Goal: Find specific page/section: Find specific page/section

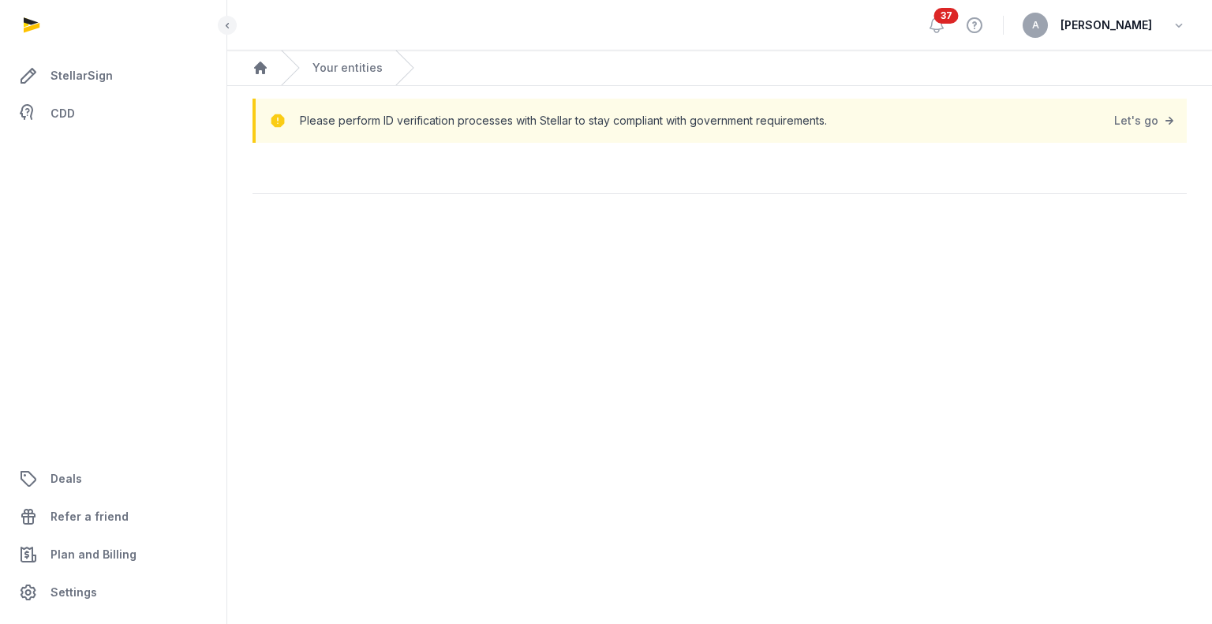
click at [1133, 21] on span "[PERSON_NAME]" at bounding box center [1107, 25] width 92 height 19
click at [1165, 29] on div "A Alexander" at bounding box center [1105, 25] width 164 height 25
click at [1171, 28] on div "A Alexander" at bounding box center [1105, 25] width 164 height 25
click at [959, 16] on span "37" at bounding box center [947, 16] width 24 height 16
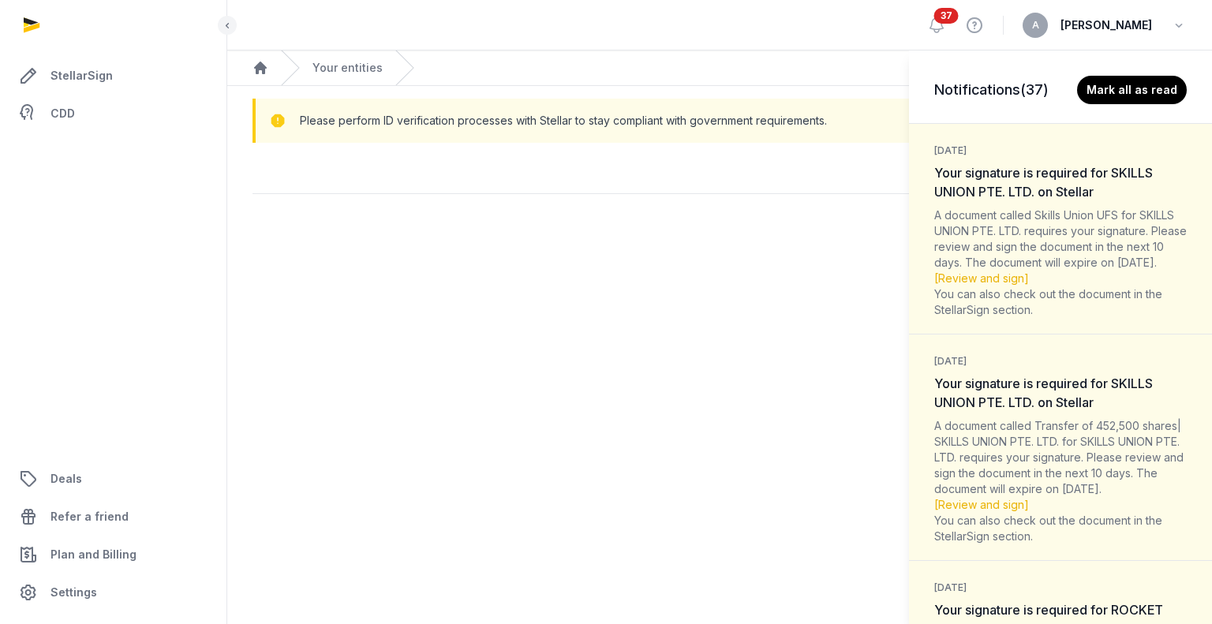
click at [349, 66] on div "Notifications (37) Mark all as read 5 days ago Your signature is required for S…" at bounding box center [606, 312] width 1212 height 624
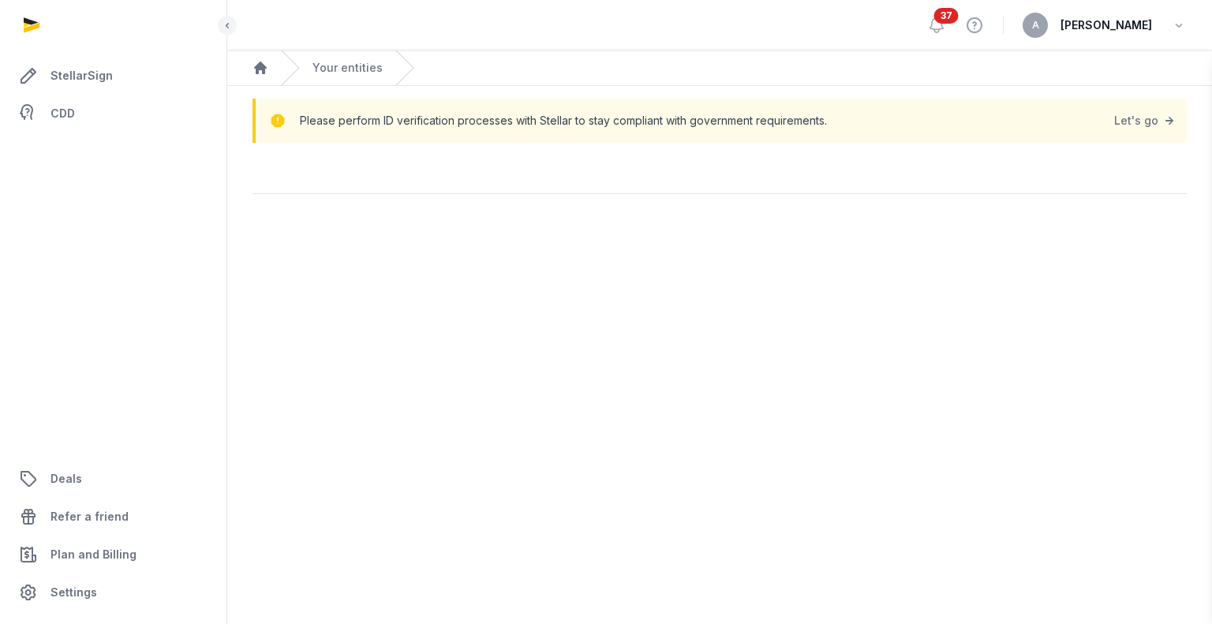
click at [384, 237] on div "Notifications (37) Mark all as read 5 days ago Your signature is required for S…" at bounding box center [606, 312] width 1212 height 624
click at [71, 107] on span "CDD" at bounding box center [63, 113] width 24 height 19
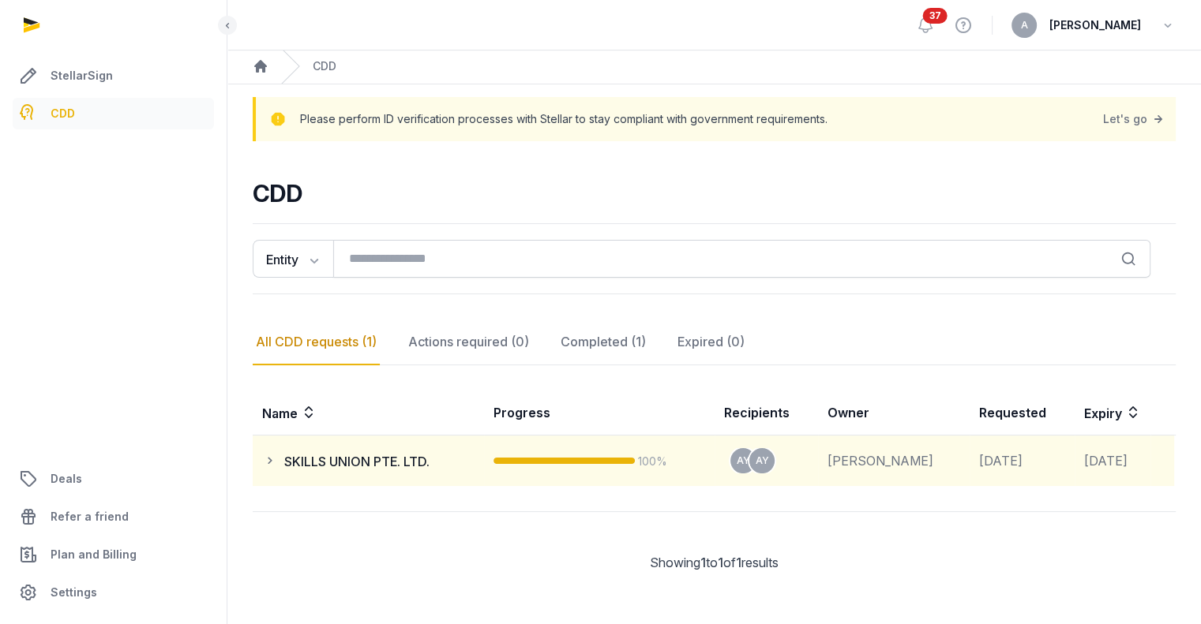
scroll to position [1, 0]
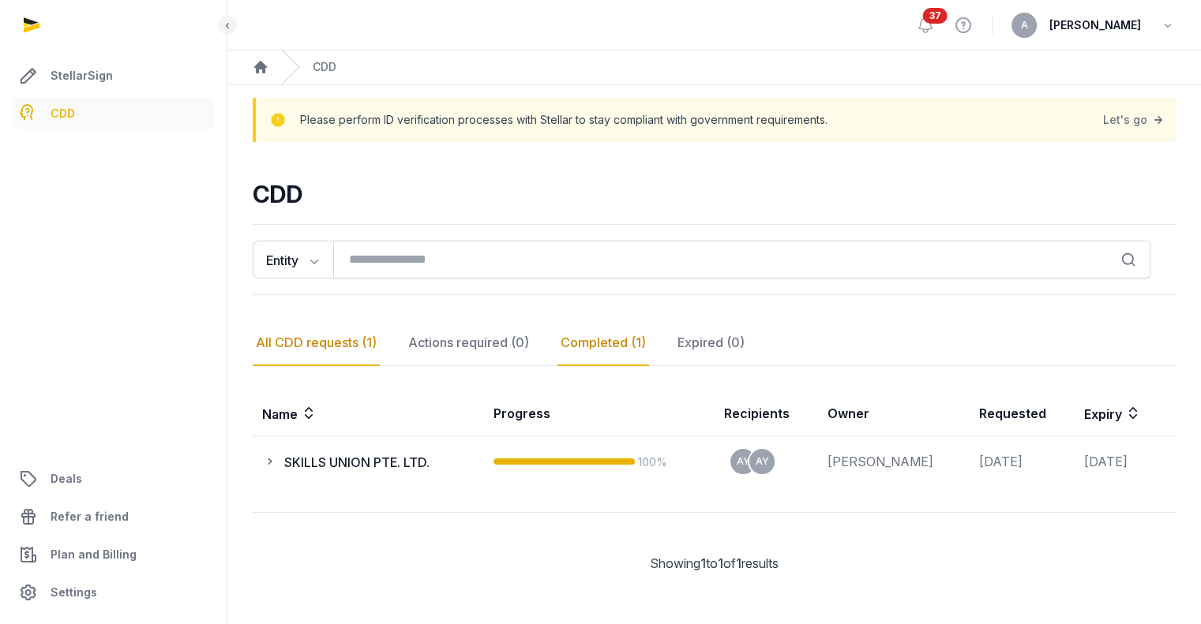
click at [605, 324] on div "Completed (1)" at bounding box center [603, 343] width 92 height 46
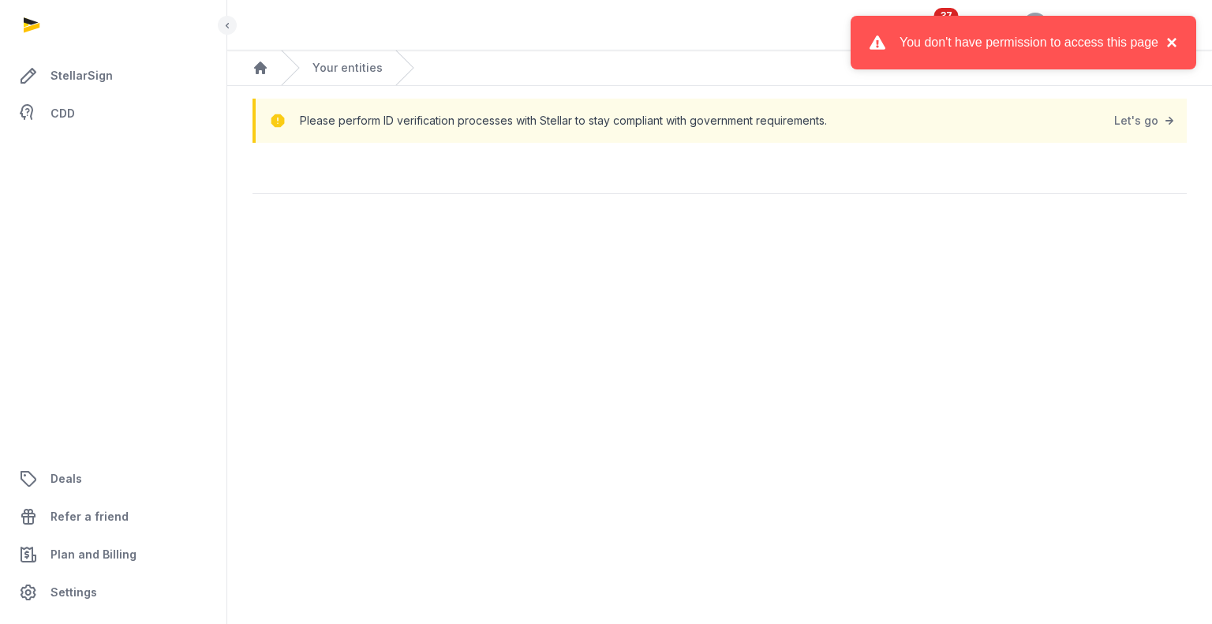
click at [1174, 39] on button "×" at bounding box center [1168, 42] width 19 height 19
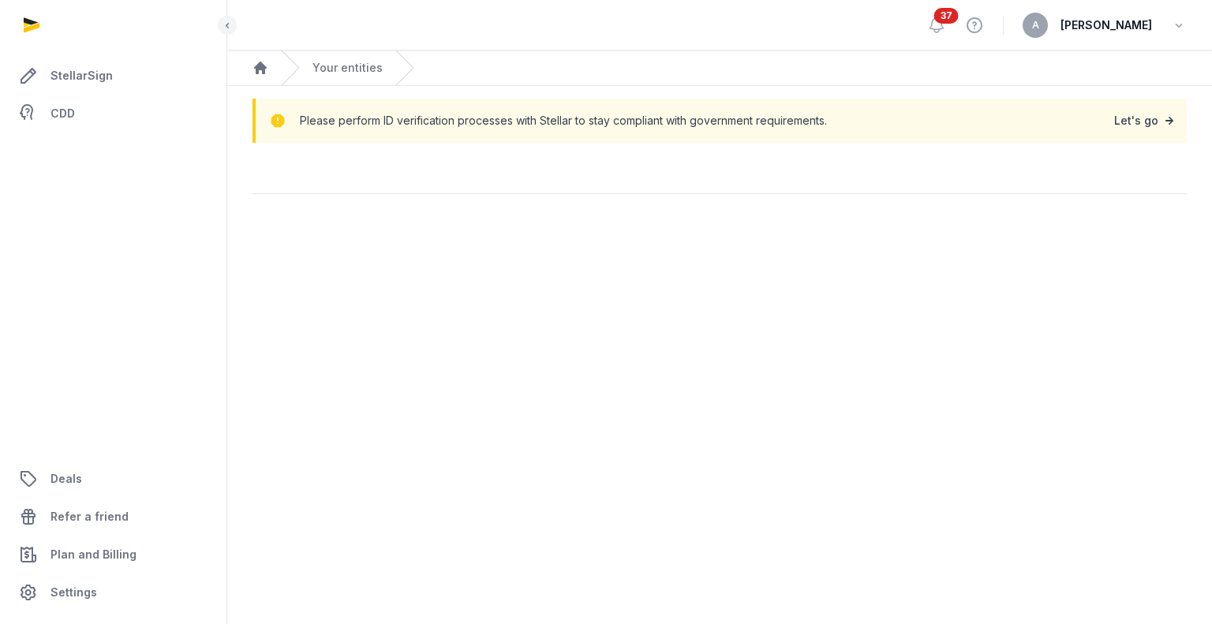
click at [1153, 116] on link "Let's go" at bounding box center [1146, 121] width 63 height 22
